Goal: Task Accomplishment & Management: Manage account settings

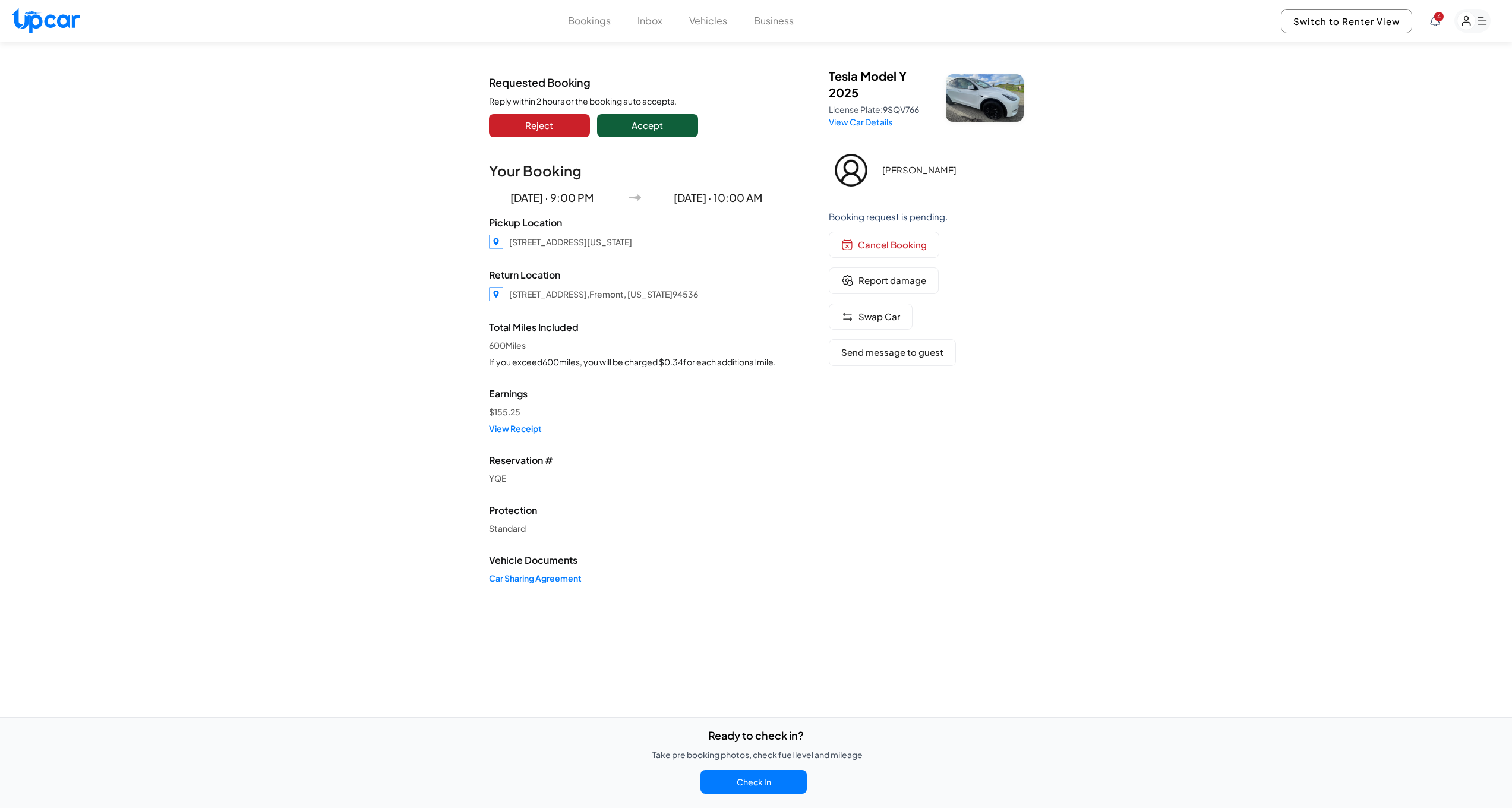
click at [654, 126] on button "Accept" at bounding box center [647, 125] width 101 height 23
click at [512, 434] on link "View Receipt" at bounding box center [635, 428] width 292 height 12
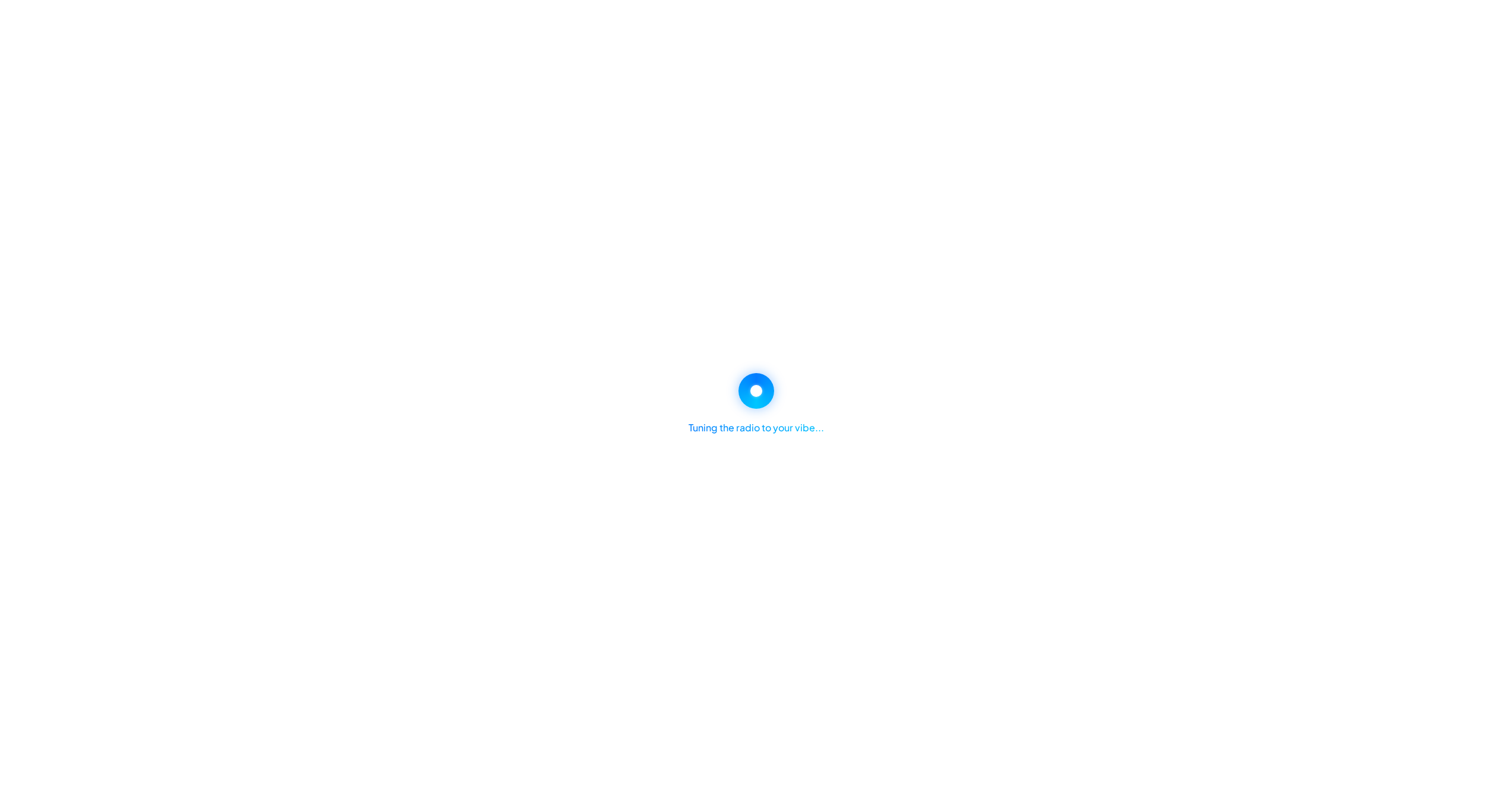
select select "********"
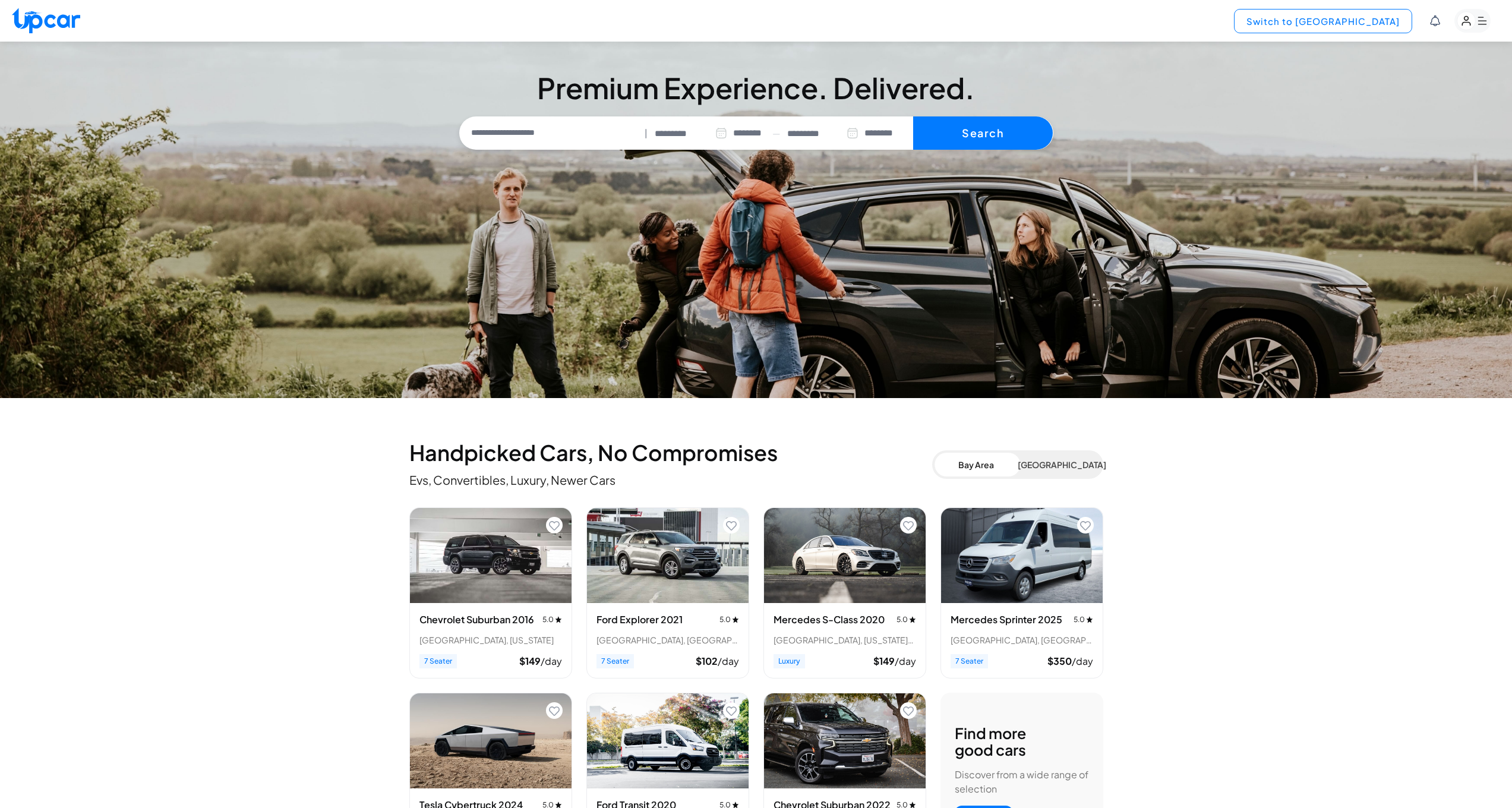
click at [1343, 24] on button "Switch to Upper View" at bounding box center [1323, 21] width 178 height 24
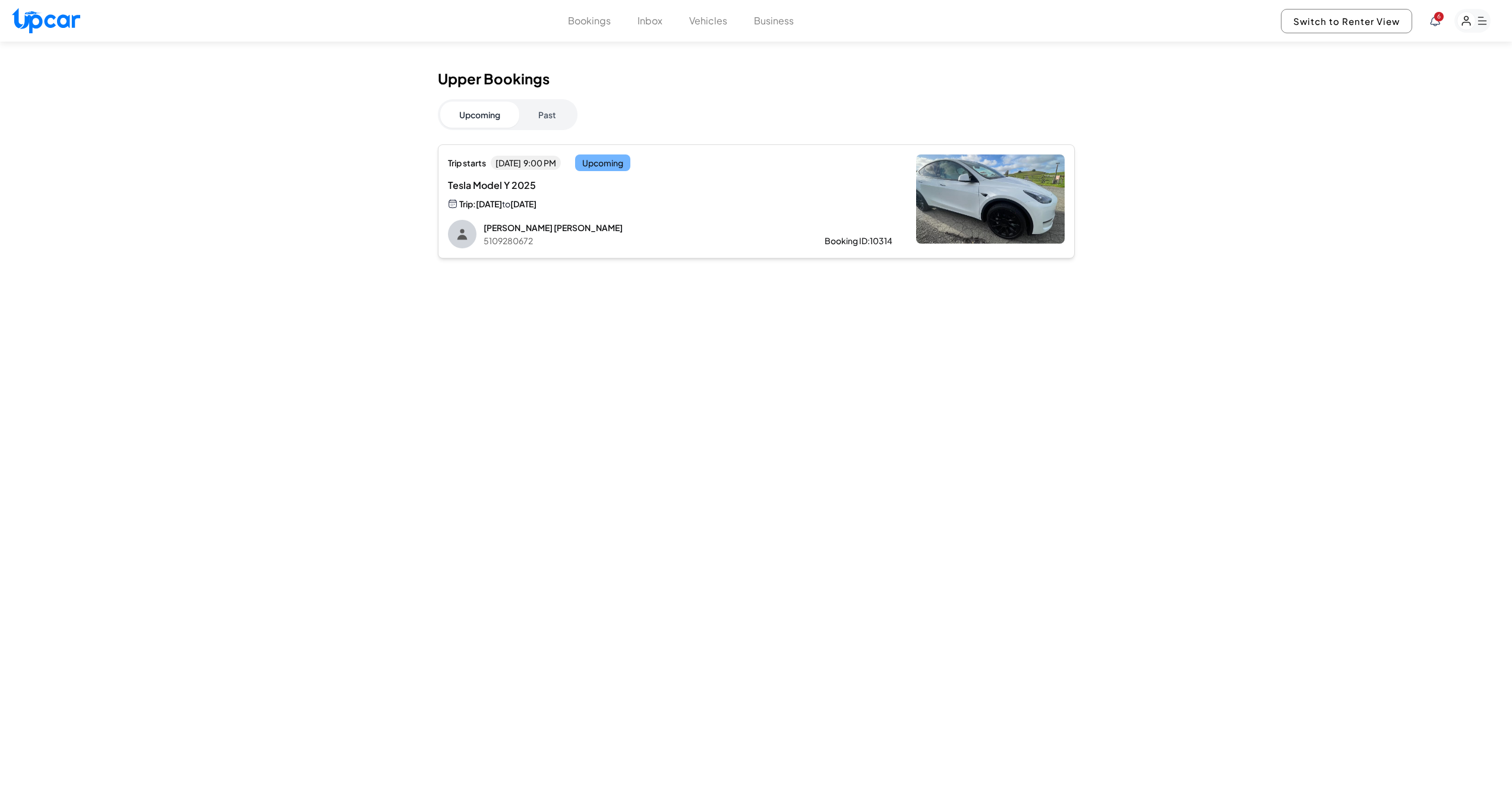
click at [698, 21] on button "Vehicles" at bounding box center [708, 21] width 38 height 14
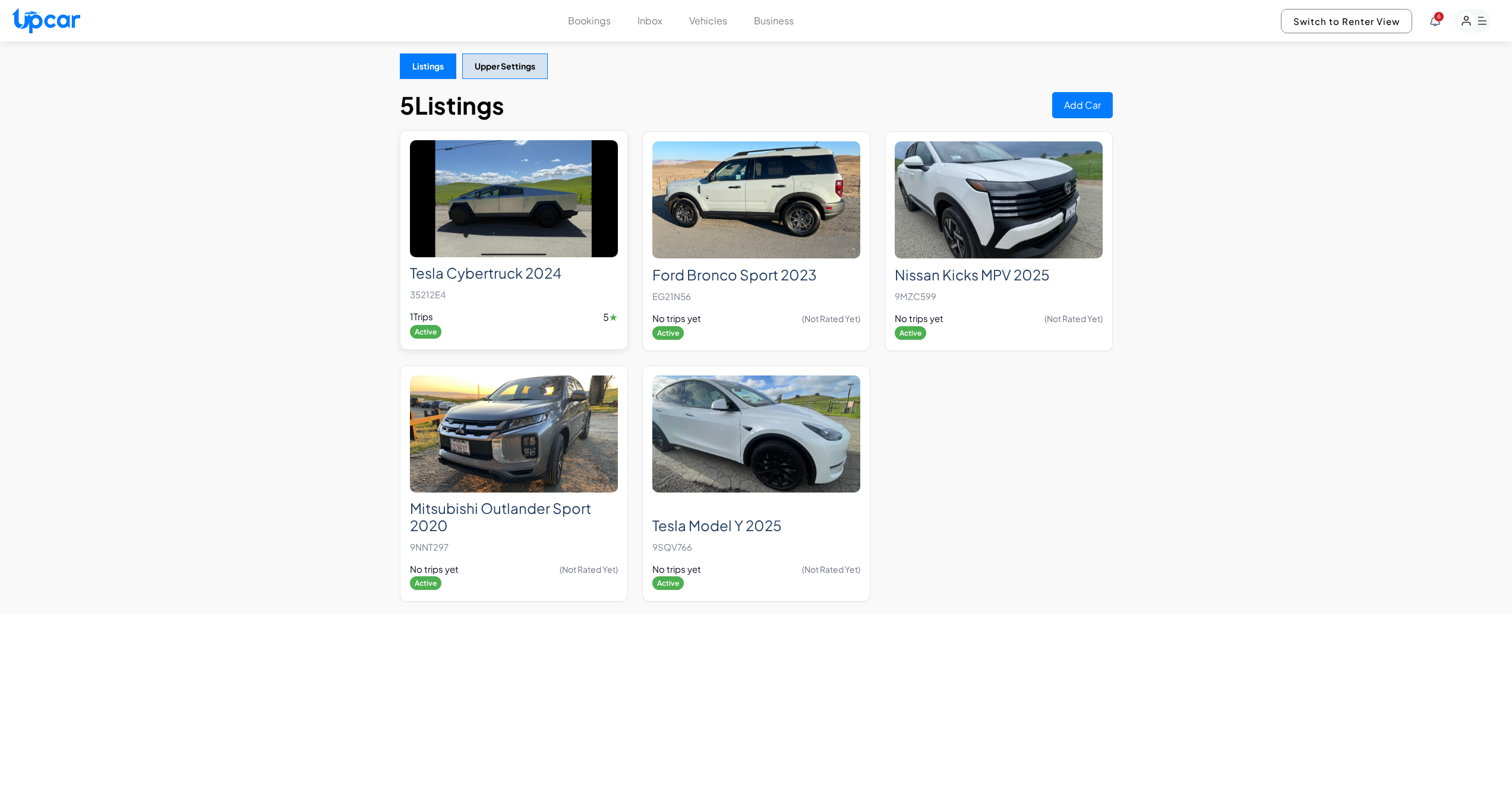
click at [494, 290] on p "35212E4" at bounding box center [514, 295] width 208 height 16
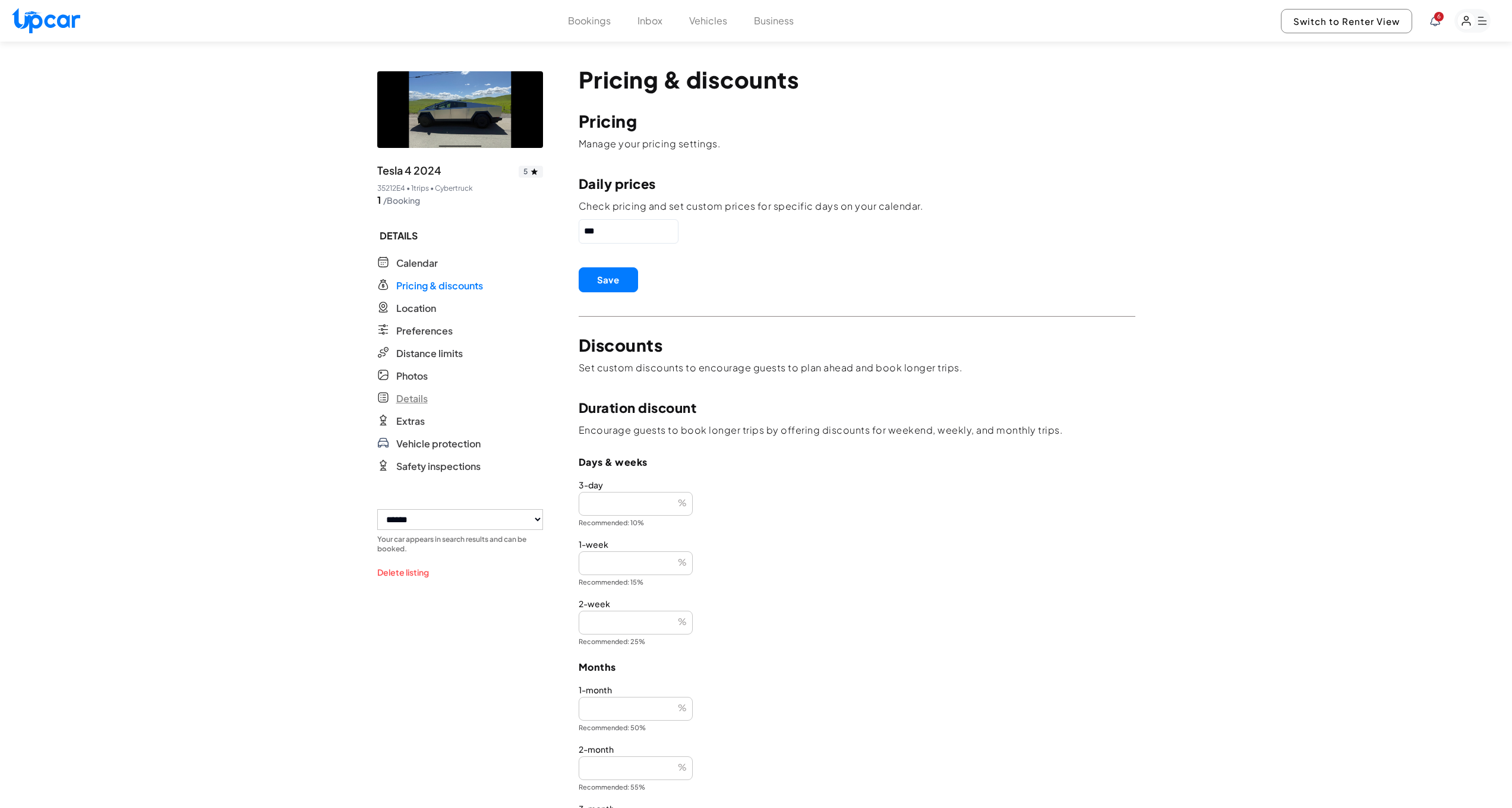
click at [408, 399] on span "Details" at bounding box center [412, 399] width 32 height 14
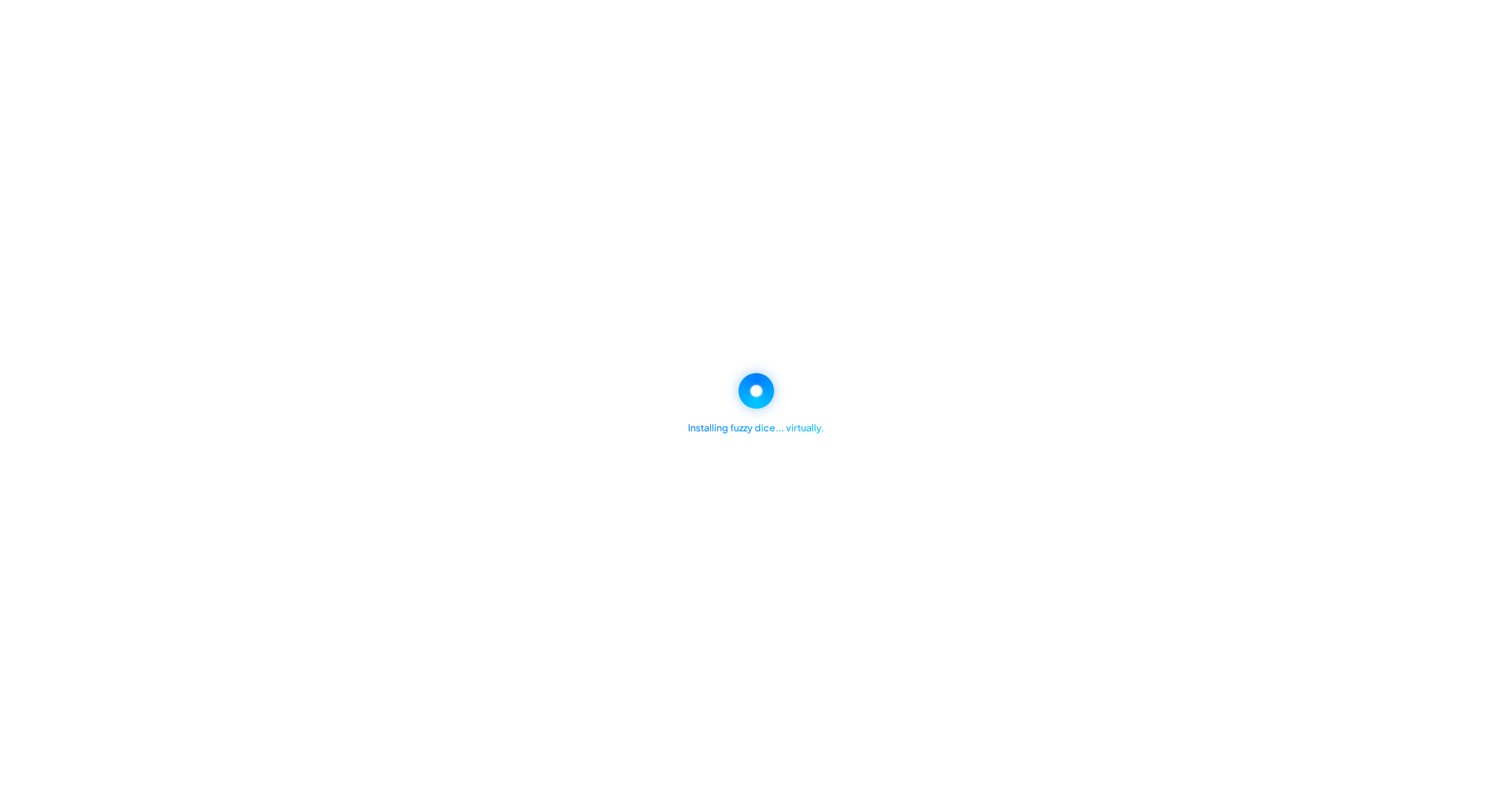
select select "*"
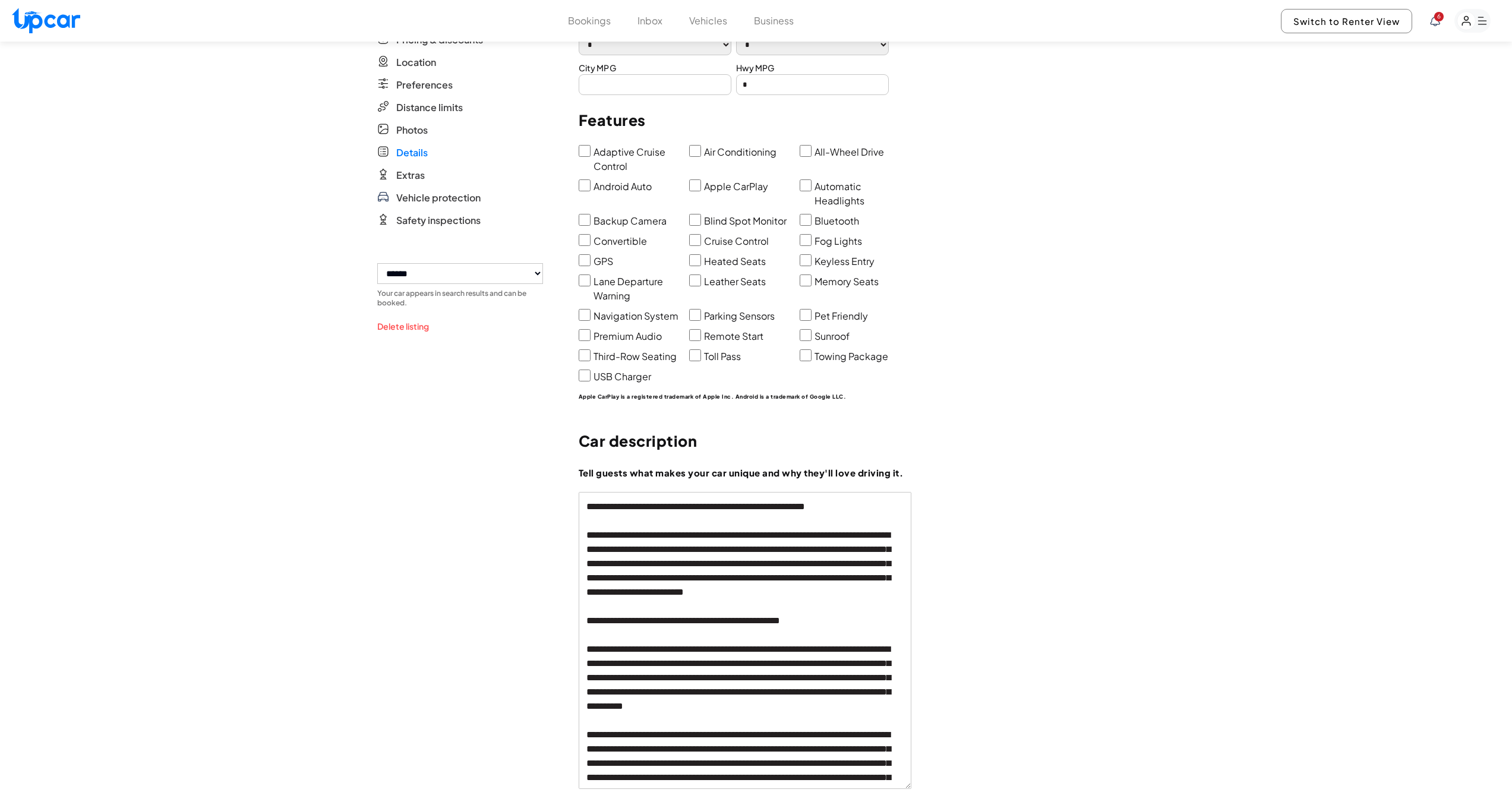
scroll to position [368, 0]
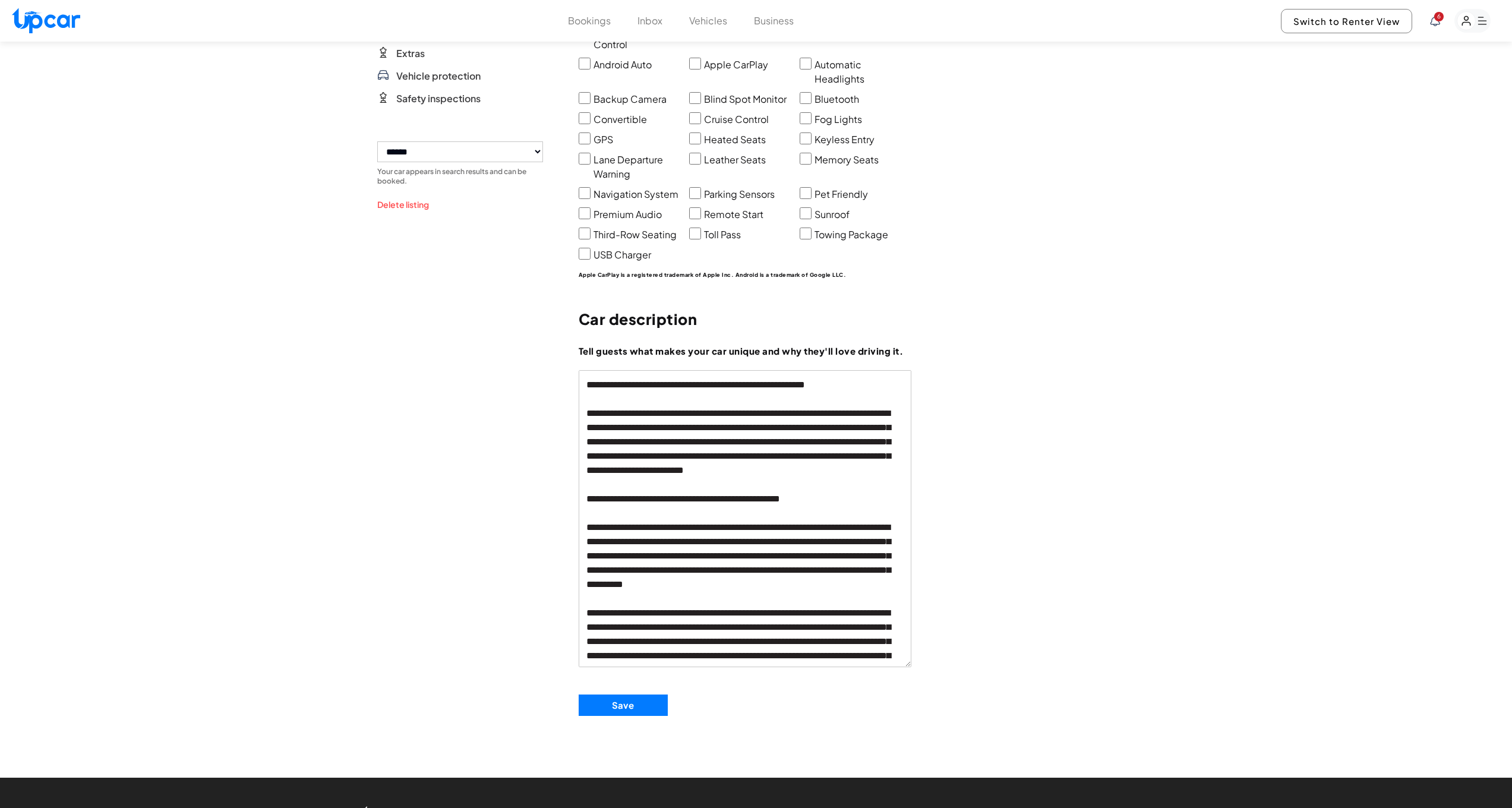
click at [763, 428] on textarea at bounding box center [745, 518] width 332 height 297
